Goal: Task Accomplishment & Management: Manage account settings

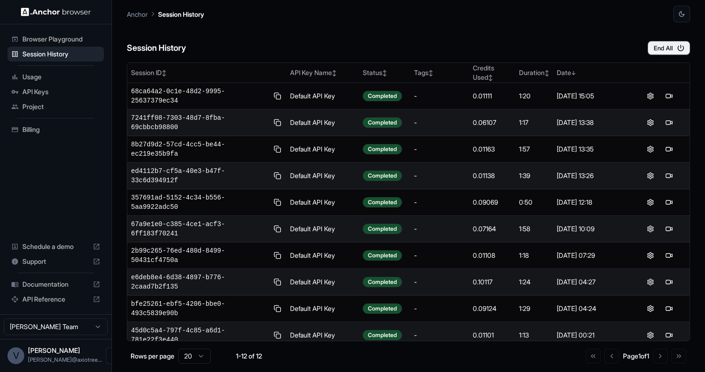
click at [54, 12] on img at bounding box center [56, 11] width 70 height 9
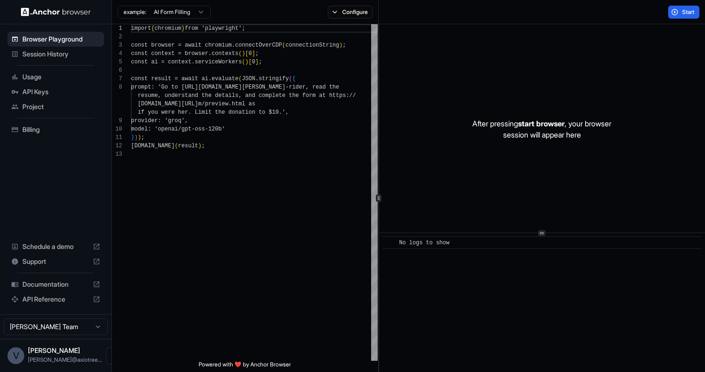
scroll to position [59, 0]
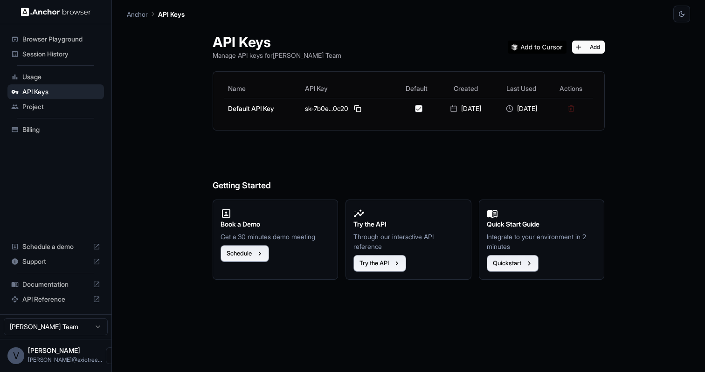
click at [31, 60] on div "Session History" at bounding box center [55, 54] width 96 height 15
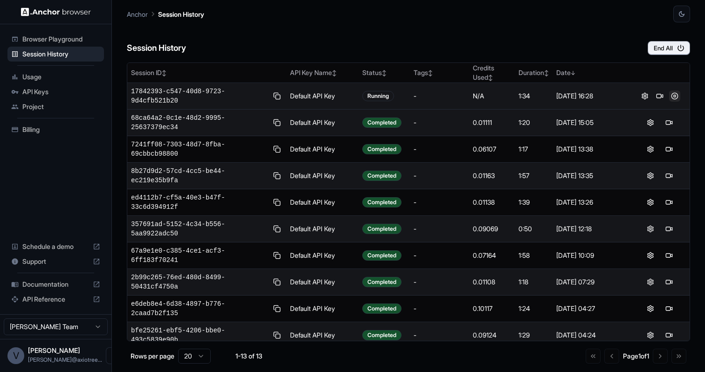
click at [672, 95] on button at bounding box center [674, 95] width 11 height 11
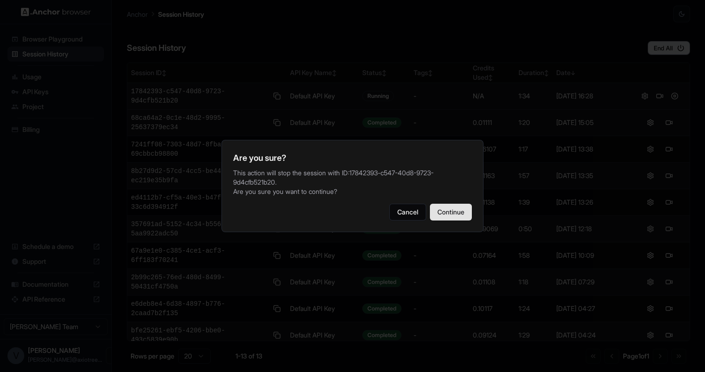
click at [456, 212] on button "Continue" at bounding box center [451, 212] width 42 height 17
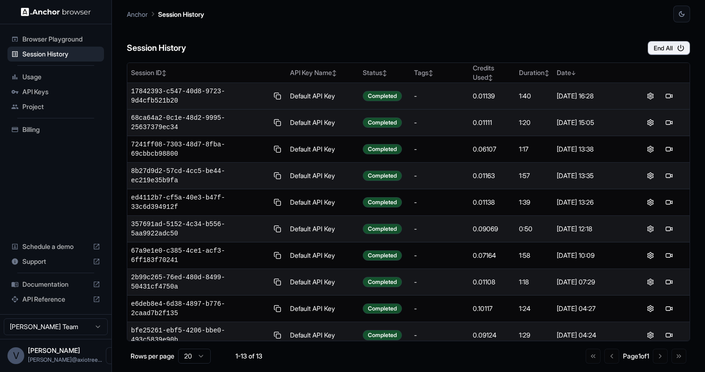
click at [466, 49] on div "Session History End All" at bounding box center [408, 38] width 563 height 33
click at [669, 96] on button at bounding box center [674, 95] width 11 height 11
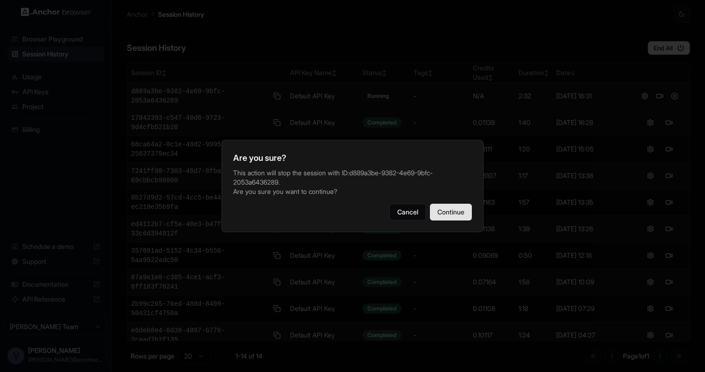
click at [445, 213] on button "Continue" at bounding box center [451, 212] width 42 height 17
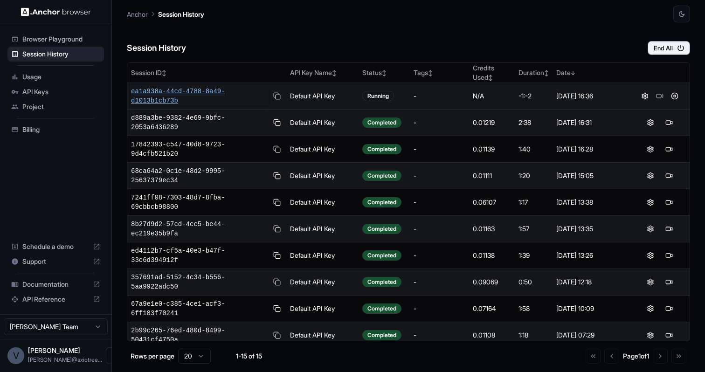
click at [235, 99] on span "ea1a938a-44cd-4788-8a49-d1013b1cb73b" at bounding box center [199, 96] width 137 height 19
